Goal: Task Accomplishment & Management: Use online tool/utility

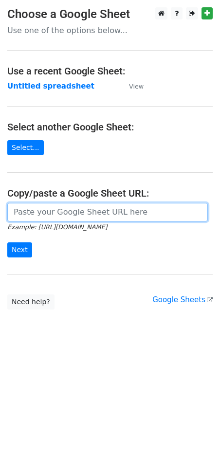
click at [49, 208] on input "url" at bounding box center [107, 212] width 201 height 19
paste input "https://docs.google.com/spreadsheets/d/1NtCWQtMcVBNWmPKGjWEPP9sWdpPhM8Qdu8ghAxU…"
type input "[URL][DOMAIN_NAME]"
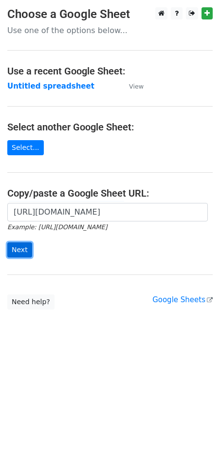
click at [24, 253] on input "Next" at bounding box center [19, 249] width 25 height 15
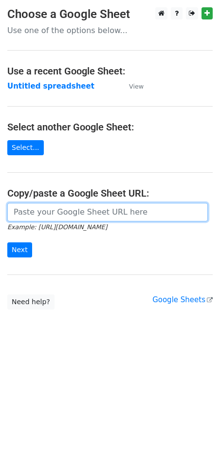
click at [46, 208] on input "url" at bounding box center [107, 212] width 201 height 19
paste input "[URL][DOMAIN_NAME]"
type input "[URL][DOMAIN_NAME]"
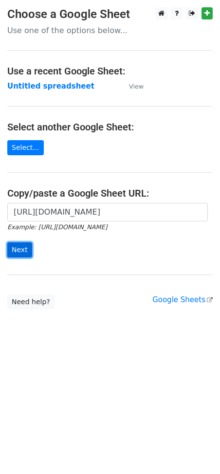
scroll to position [0, 0]
click at [19, 250] on input "Next" at bounding box center [19, 249] width 25 height 15
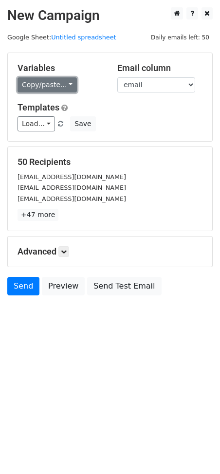
click at [65, 81] on link "Copy/paste..." at bounding box center [47, 84] width 59 height 15
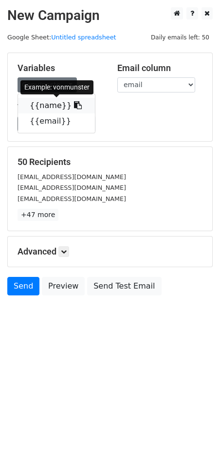
click at [74, 105] on icon at bounding box center [78, 105] width 8 height 8
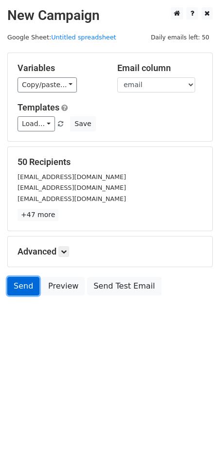
click at [36, 286] on link "Send" at bounding box center [23, 286] width 32 height 19
